Goal: Task Accomplishment & Management: Use online tool/utility

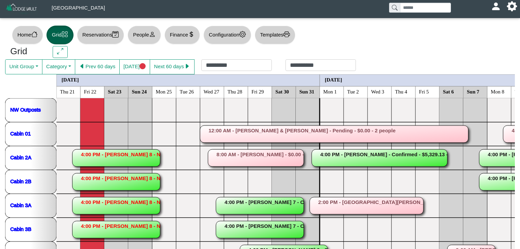
scroll to position [189, 0]
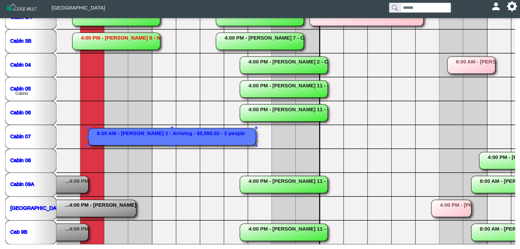
click at [139, 131] on rect at bounding box center [171, 136] width 167 height 17
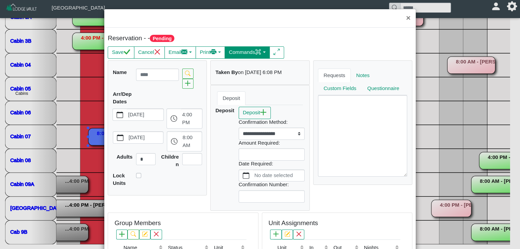
click at [252, 54] on button "Commands" at bounding box center [246, 52] width 45 height 12
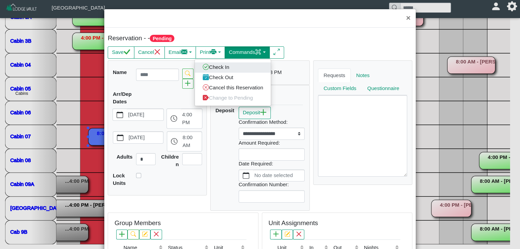
click at [221, 69] on link "Check In" at bounding box center [233, 67] width 76 height 10
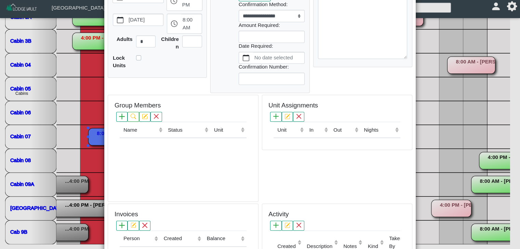
scroll to position [0, 0]
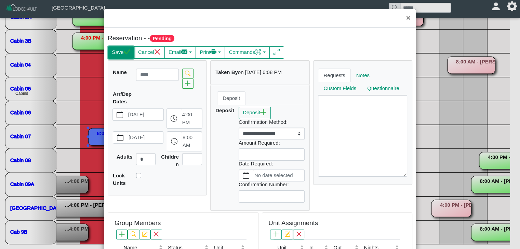
click at [118, 49] on button "Save" at bounding box center [121, 52] width 26 height 12
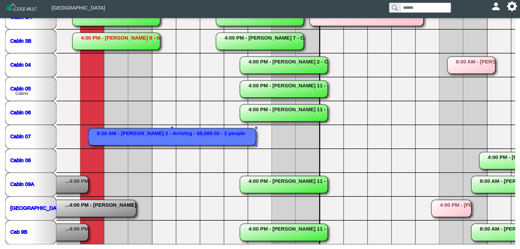
click at [135, 136] on rect at bounding box center [171, 136] width 167 height 17
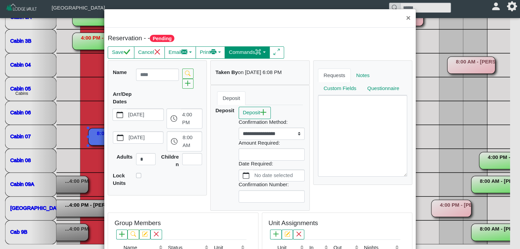
click at [235, 52] on button "Commands" at bounding box center [246, 52] width 45 height 12
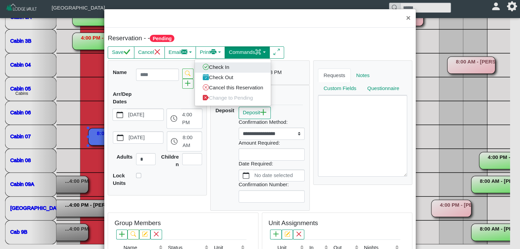
click at [220, 64] on link "Check In" at bounding box center [233, 67] width 76 height 10
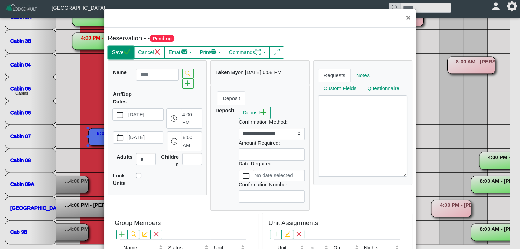
click at [118, 49] on button "Save" at bounding box center [121, 52] width 26 height 12
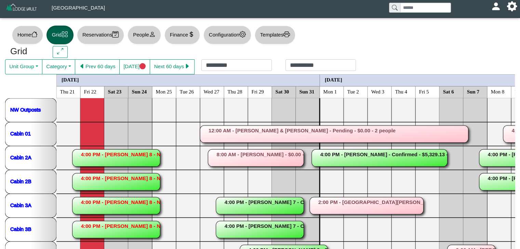
click at [124, 160] on rect at bounding box center [116, 158] width 88 height 17
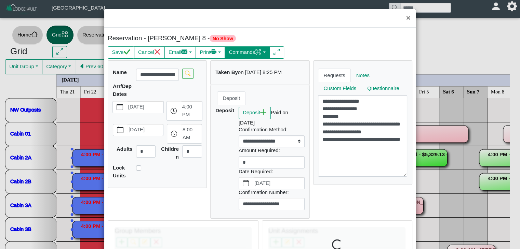
click at [243, 51] on button "Commands" at bounding box center [246, 52] width 45 height 12
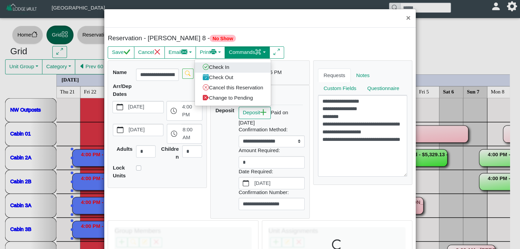
click at [227, 68] on link "Check In" at bounding box center [233, 67] width 76 height 10
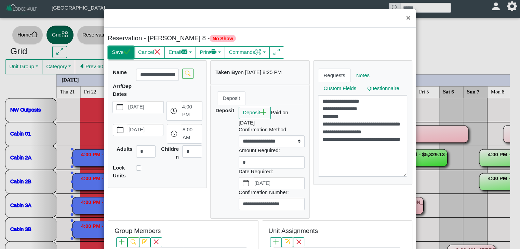
click at [122, 56] on button "Save" at bounding box center [121, 52] width 26 height 12
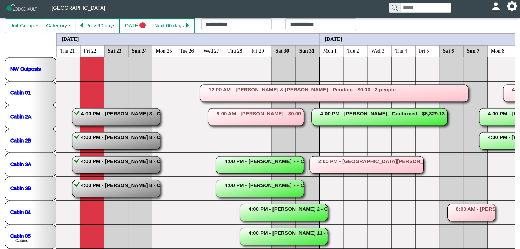
scroll to position [50, 0]
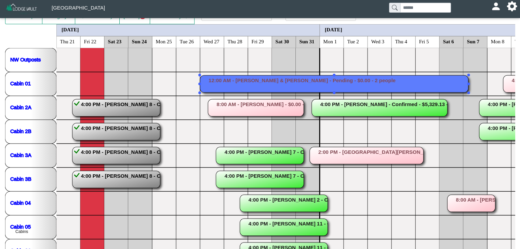
click at [239, 85] on rect at bounding box center [334, 84] width 268 height 17
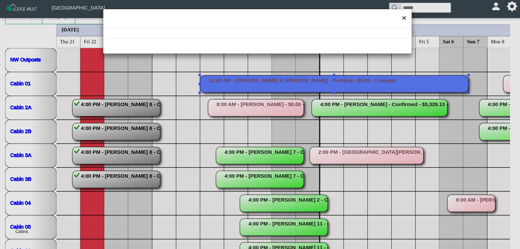
click at [405, 19] on button "×" at bounding box center [404, 18] width 15 height 18
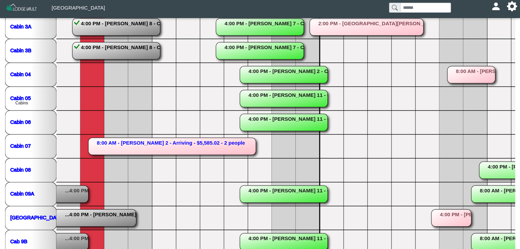
scroll to position [187, 0]
